Goal: Use online tool/utility

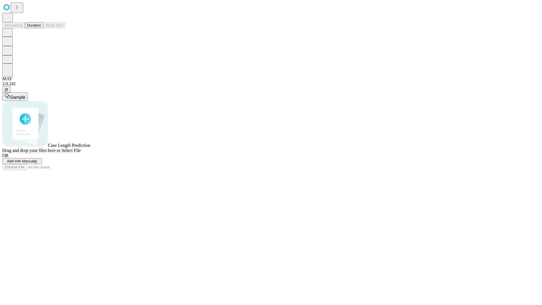
click at [81, 153] on span "Select File" at bounding box center [71, 150] width 19 height 5
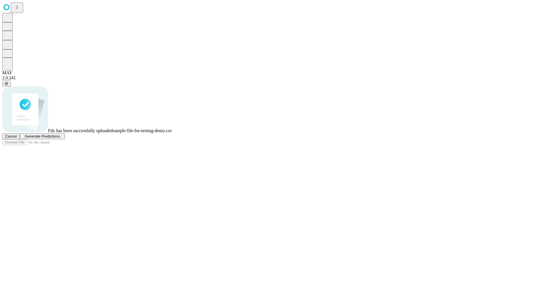
click at [60, 138] on span "Generate Predictions" at bounding box center [42, 136] width 35 height 4
